Goal: Task Accomplishment & Management: Use online tool/utility

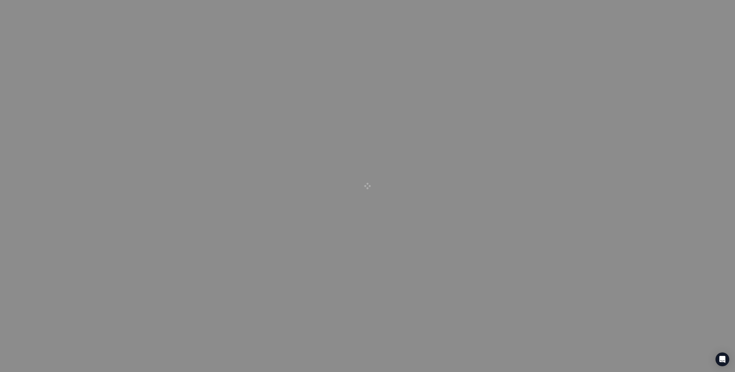
click at [234, 35] on div at bounding box center [367, 186] width 735 height 372
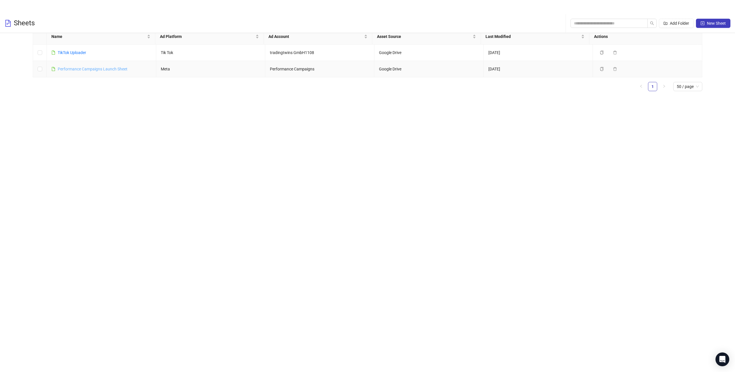
click at [85, 69] on link "Performance Campaigns Launch Sheet" at bounding box center [93, 69] width 70 height 5
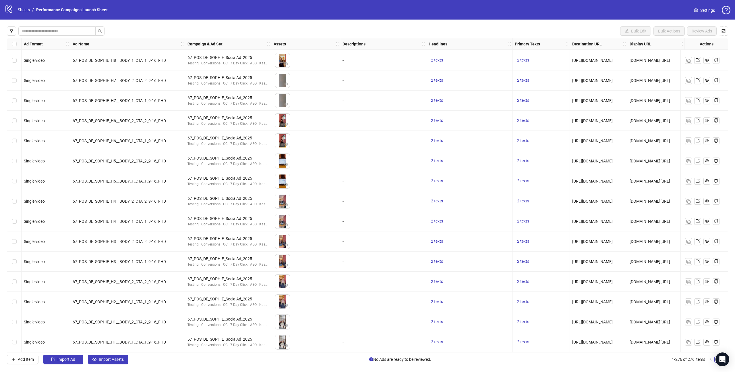
scroll to position [5249, 0]
drag, startPoint x: 259, startPoint y: 156, endPoint x: 188, endPoint y: 158, distance: 71.2
click at [188, 158] on div "67_POS_DE_SOPHIE_SocialAd_2025" at bounding box center [228, 158] width 81 height 6
copy div "67_POS_DE_SOPHIE_SocialAd_2025"
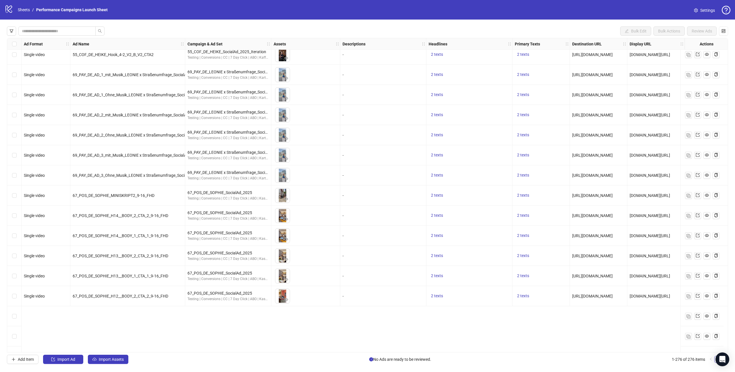
scroll to position [4795, 0]
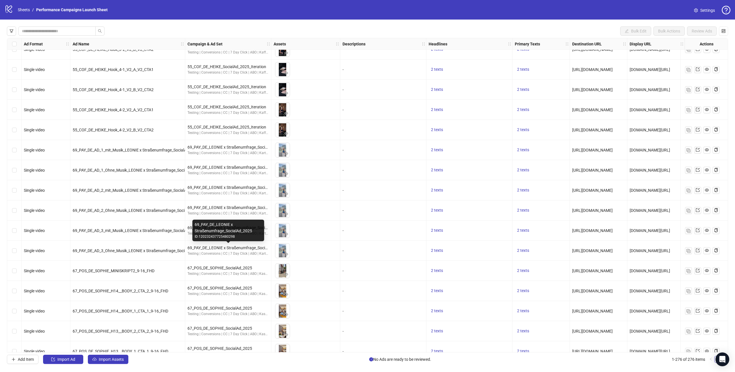
click at [239, 248] on div "69_PAY_DE_LEONIE x Straßenumfrage_SocialAd_2025" at bounding box center [228, 247] width 81 height 6
copy div "69_PAY_DE_LEONIE x Straßenumfrage_SocialAd_2025"
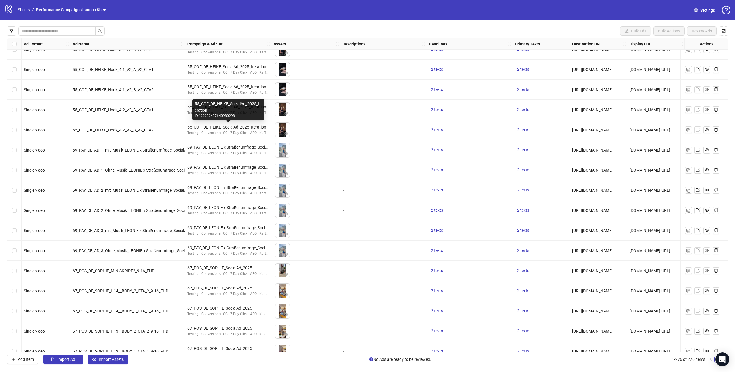
click at [241, 127] on div "55_COF_DE_HEIKE_SocialAd_2025_Iteration" at bounding box center [228, 127] width 81 height 6
copy div "55_COF_DE_HEIKE_SocialAd_2025_Iteration"
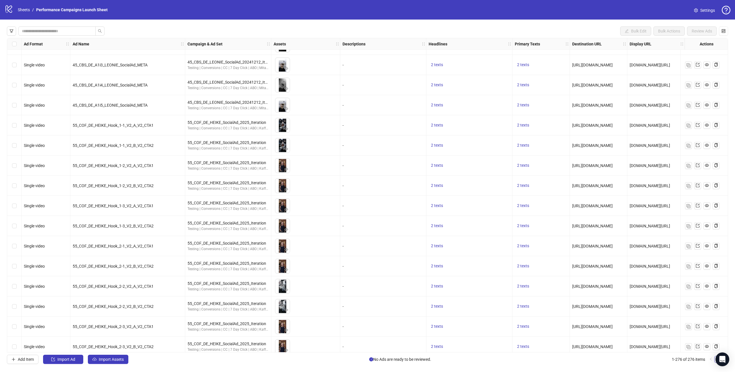
scroll to position [4386, 0]
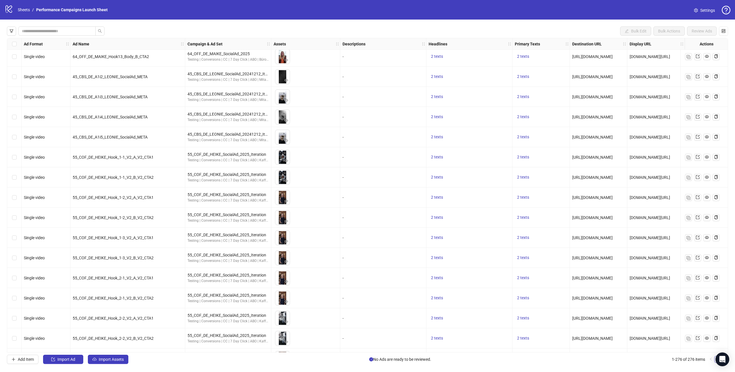
click at [246, 133] on div "45_CBS_DE_LEONIE_SocialAd_20241212_Iteration" at bounding box center [228, 134] width 81 height 6
copy div "45_CBS_DE_LEONIE_SocialAd_20241212_Iteration"
click at [253, 28] on div "Bulk Edit Bulk Actions Review Ads" at bounding box center [367, 30] width 721 height 9
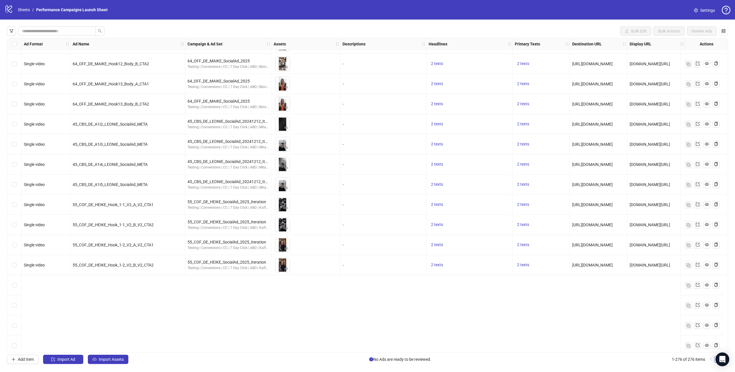
scroll to position [4224, 0]
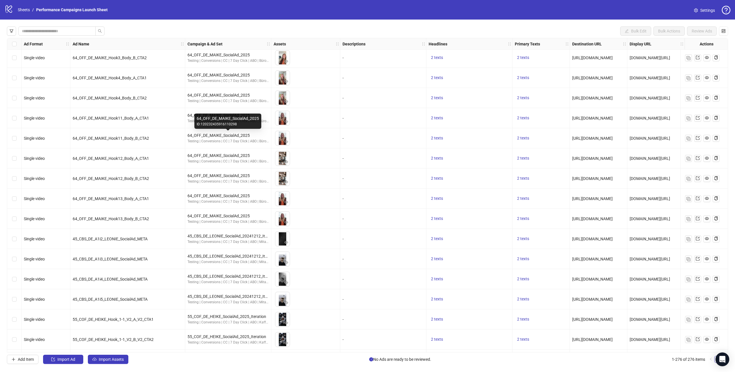
click at [224, 135] on div "64_OFF_DE_MAIKE_SocialAd_2025" at bounding box center [228, 135] width 81 height 6
copy div "64_OFF_DE_MAIKE_SocialAd_2025"
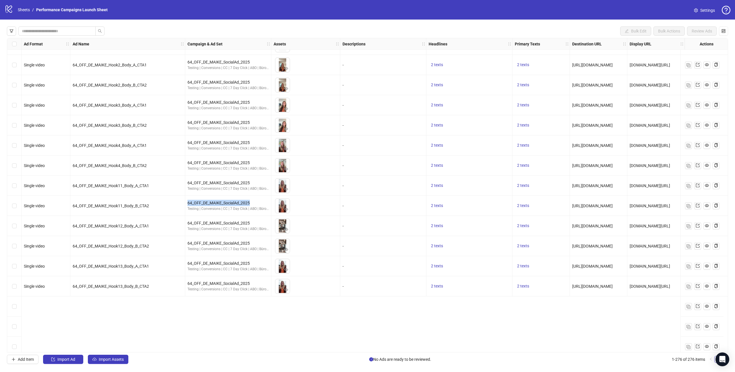
scroll to position [4061, 0]
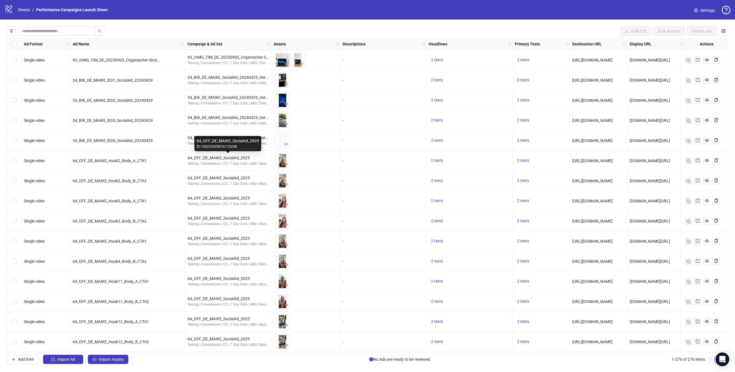
click at [216, 159] on div "64_OFF_DE_MAIKE_SocialAd_2025" at bounding box center [228, 158] width 81 height 6
copy div "64_OFF_DE_MAIKE_SocialAd_2025"
click at [237, 140] on div "34_BIK_DE_MAIKE_SocialAd_20240429_Iteration" at bounding box center [228, 137] width 81 height 6
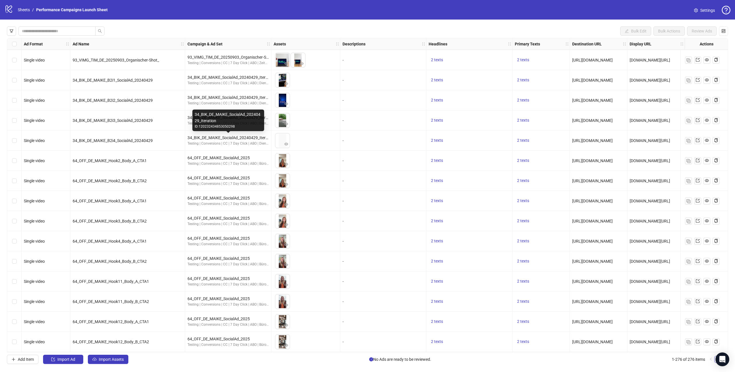
click at [236, 136] on div "34_BIK_DE_MAIKE_SocialAd_20240429_Iteration" at bounding box center [228, 137] width 81 height 6
copy div "34_BIK_DE_MAIKE_SocialAd_20240429_Iteration"
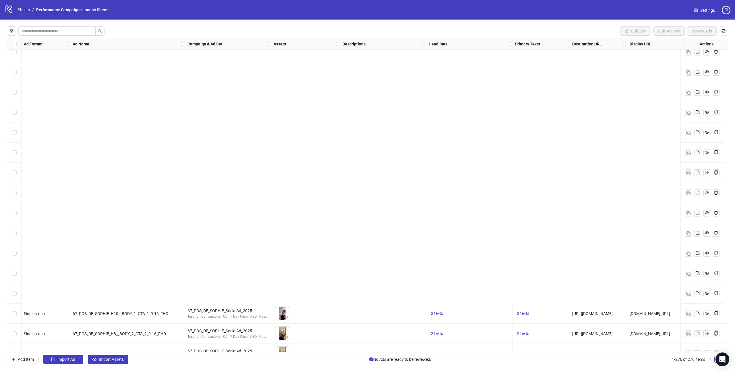
scroll to position [5249, 0]
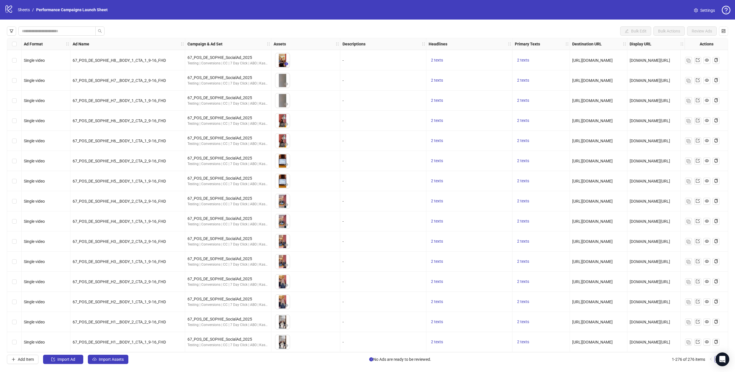
drag, startPoint x: 289, startPoint y: 57, endPoint x: 286, endPoint y: 61, distance: 4.9
click at [289, 57] on li at bounding box center [283, 60] width 16 height 15
click at [286, 62] on icon "eye" at bounding box center [286, 63] width 4 height 3
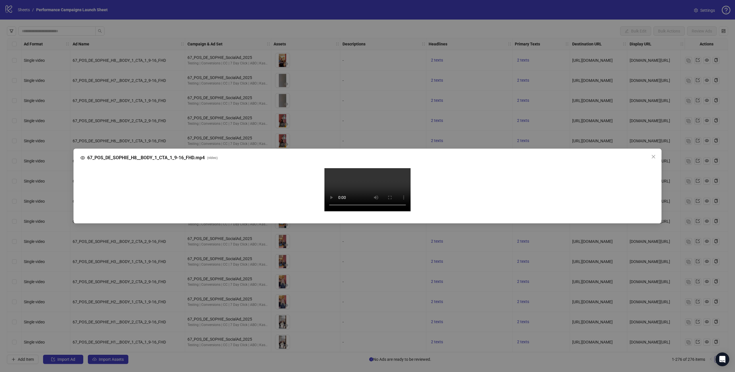
click at [347, 203] on video "Your browser does not support the video tag." at bounding box center [368, 189] width 86 height 43
click at [654, 154] on icon "close" at bounding box center [653, 156] width 5 height 5
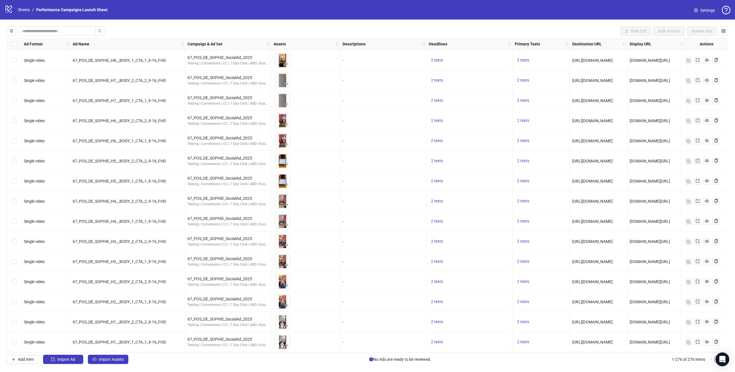
click at [254, 24] on div "Bulk Edit Bulk Actions Review Ads Ad Format Ad Name Campaign & Ad Set Assets De…" at bounding box center [367, 195] width 735 height 351
